Goal: Find specific page/section: Find specific page/section

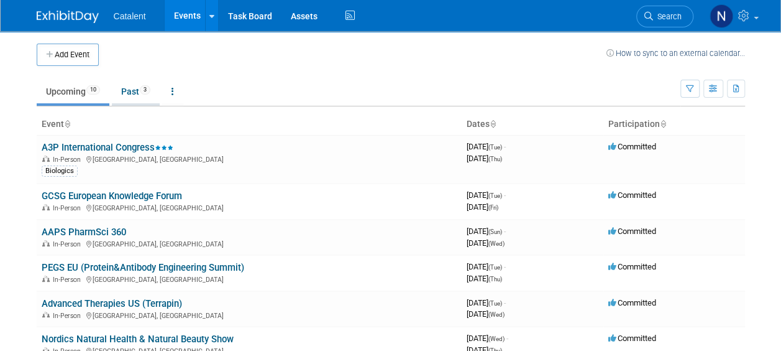
click at [122, 87] on link "Past 3" at bounding box center [136, 92] width 48 height 24
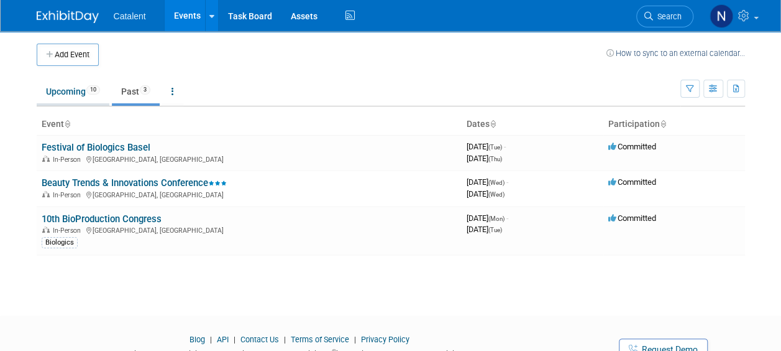
click at [78, 101] on link "Upcoming 10" at bounding box center [73, 92] width 73 height 24
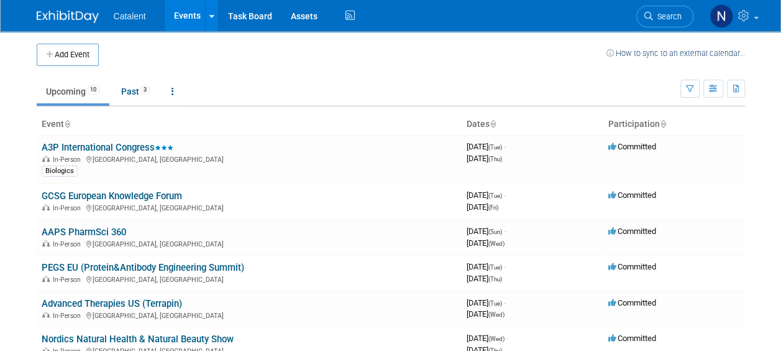
click at [253, 90] on ul "Upcoming 10 Past 3 All Events 13 Past and Upcoming Grouped Annually Events grou…" at bounding box center [359, 92] width 644 height 28
click at [127, 89] on link "Past 3" at bounding box center [136, 92] width 48 height 24
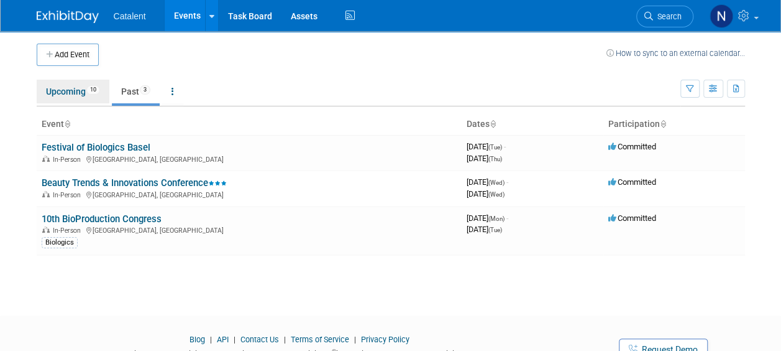
click at [52, 90] on link "Upcoming 10" at bounding box center [73, 92] width 73 height 24
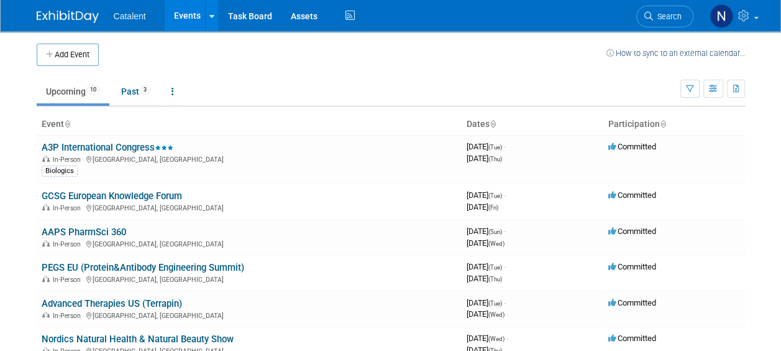
click at [80, 92] on link "Upcoming 10" at bounding box center [73, 92] width 73 height 24
